Goal: Find specific page/section: Find specific page/section

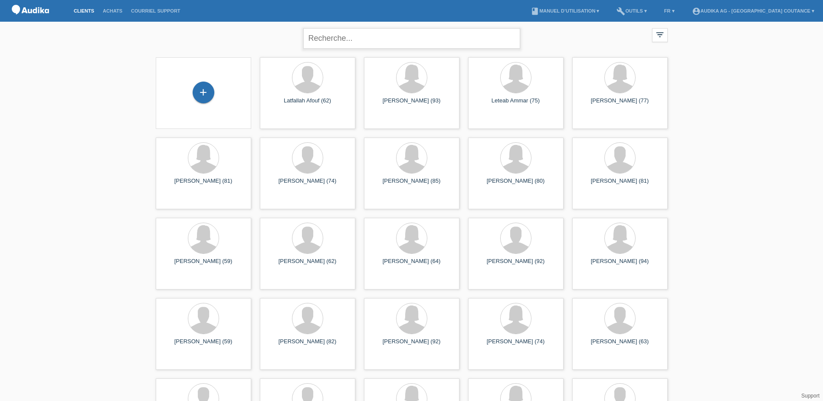
click at [359, 36] on input "text" at bounding box center [411, 38] width 217 height 20
click at [348, 37] on input "bayon" at bounding box center [411, 38] width 217 height 20
type input "b"
click at [367, 43] on input "bayon" at bounding box center [411, 38] width 217 height 20
type input "bayon isabel"
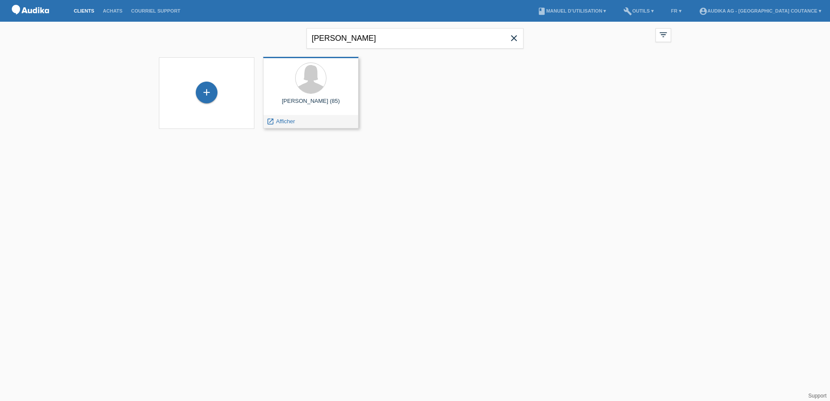
click at [327, 94] on div at bounding box center [311, 78] width 82 height 33
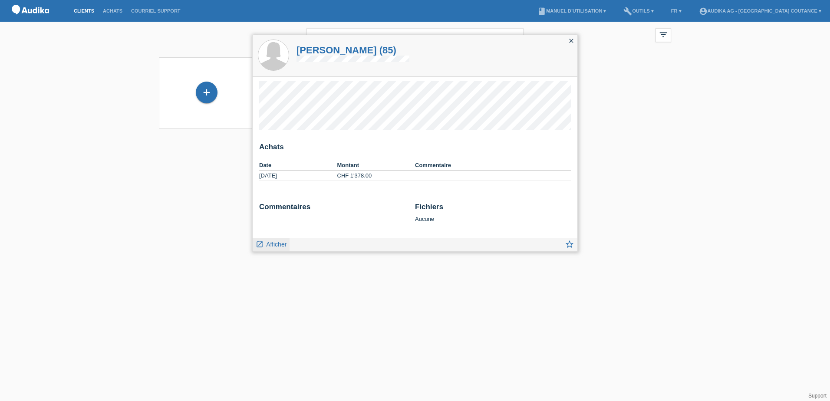
click at [270, 246] on span "Afficher" at bounding box center [276, 244] width 20 height 7
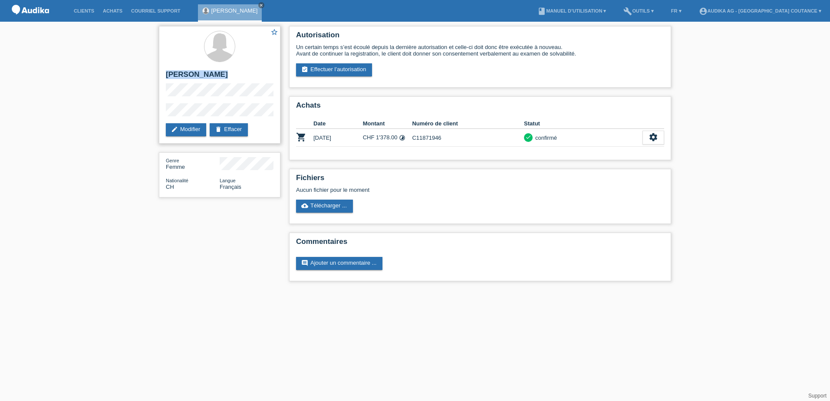
click at [249, 115] on div "star_border [PERSON_NAME] edit Modifier delete Effacer" at bounding box center [220, 85] width 122 height 118
copy div "[PERSON_NAME]"
